Goal: Check status

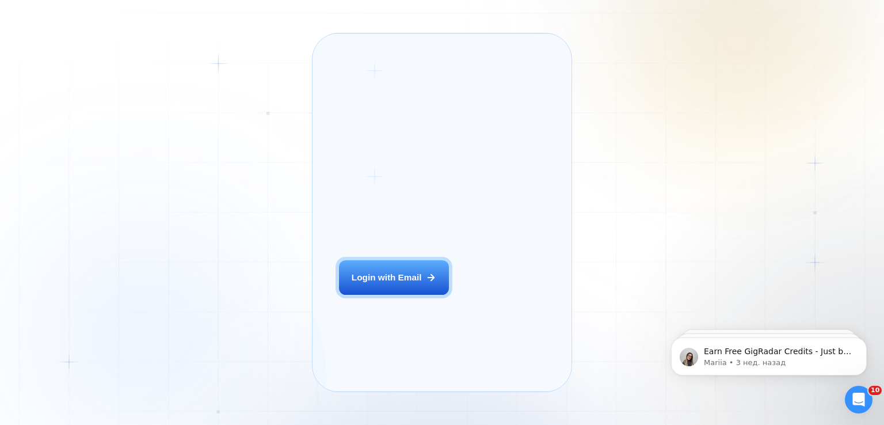
click at [373, 283] on div "Login with Email" at bounding box center [387, 277] width 70 height 12
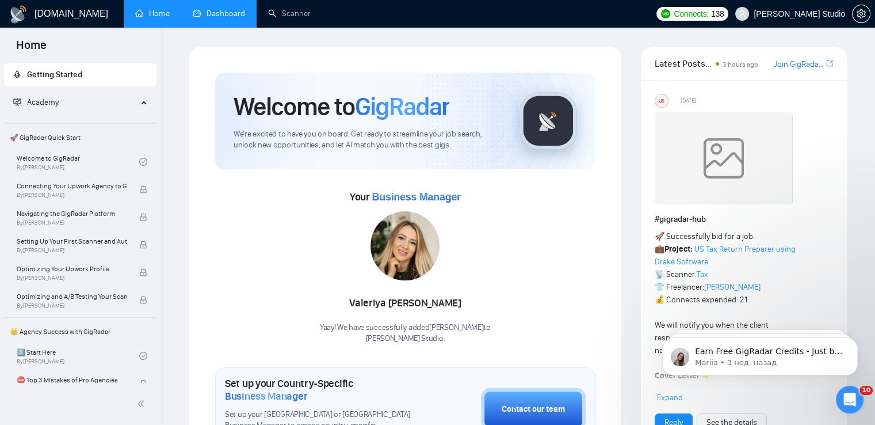
click at [212, 18] on link "Dashboard" at bounding box center [219, 14] width 52 height 10
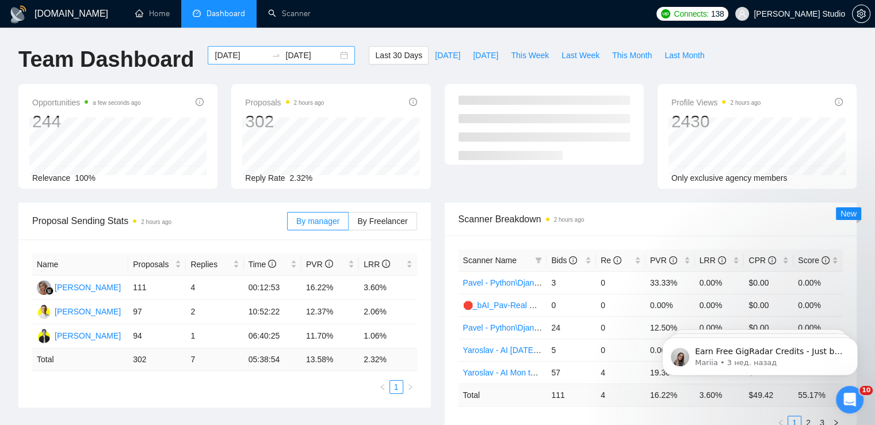
click at [338, 52] on div "2025-08-16 2025-09-15" at bounding box center [281, 55] width 147 height 18
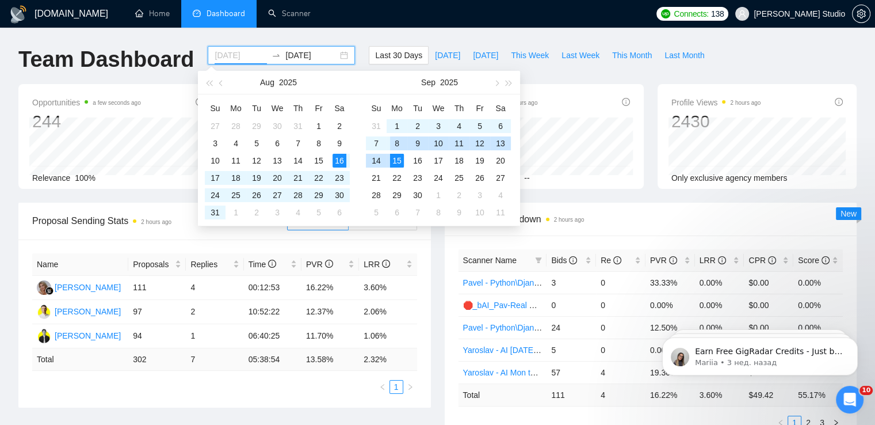
type input "2025-09-08"
click at [396, 143] on div "8" at bounding box center [397, 143] width 14 height 14
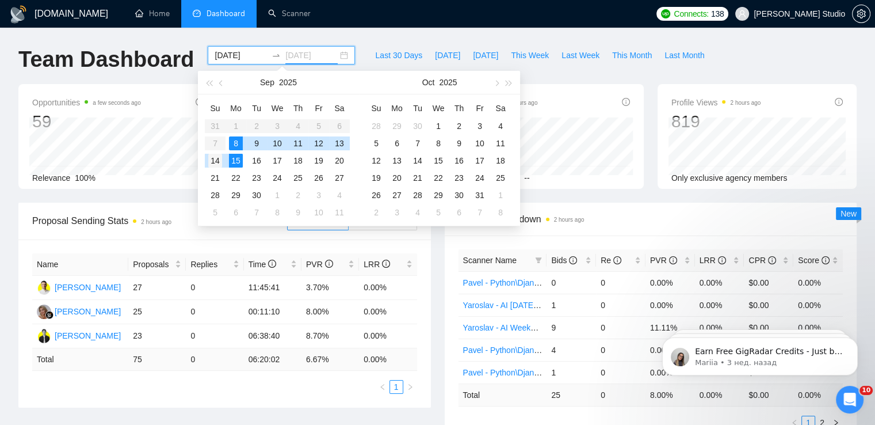
type input "2025-09-14"
click at [215, 161] on div "14" at bounding box center [215, 161] width 14 height 14
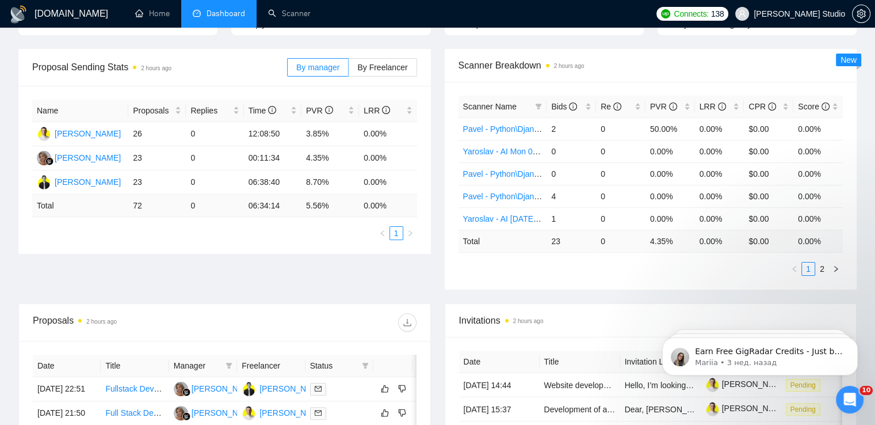
scroll to position [173, 0]
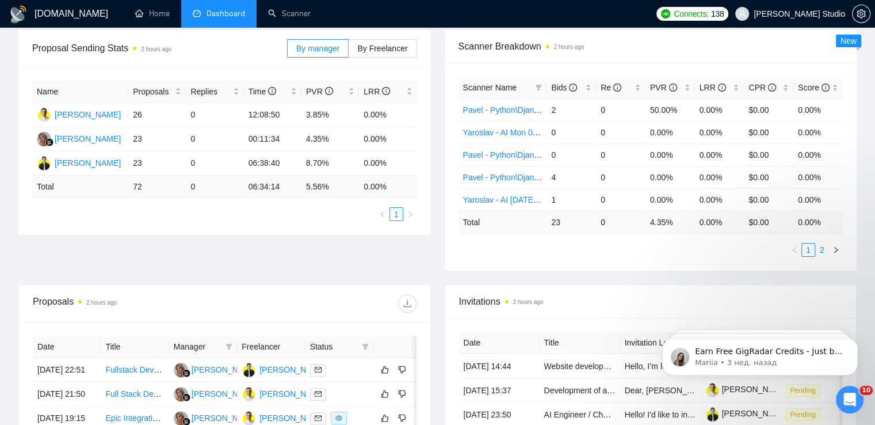
click at [819, 245] on link "2" at bounding box center [822, 249] width 13 height 13
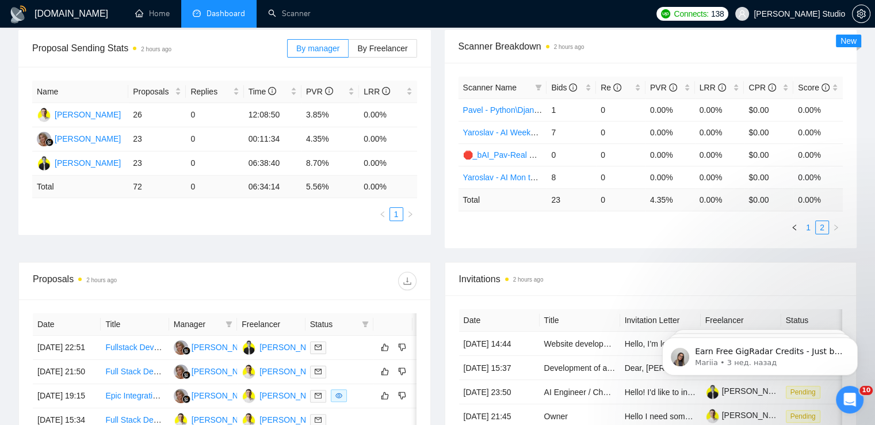
click at [808, 224] on link "1" at bounding box center [808, 227] width 13 height 13
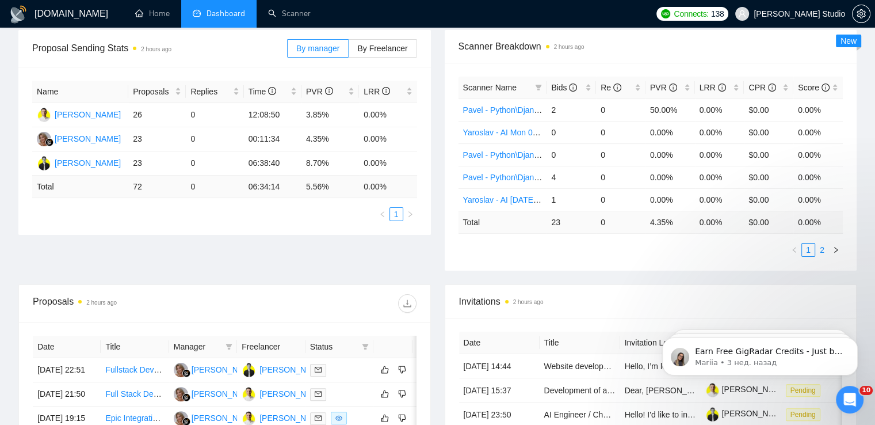
click at [826, 250] on link "2" at bounding box center [822, 249] width 13 height 13
